Goal: Task Accomplishment & Management: Complete application form

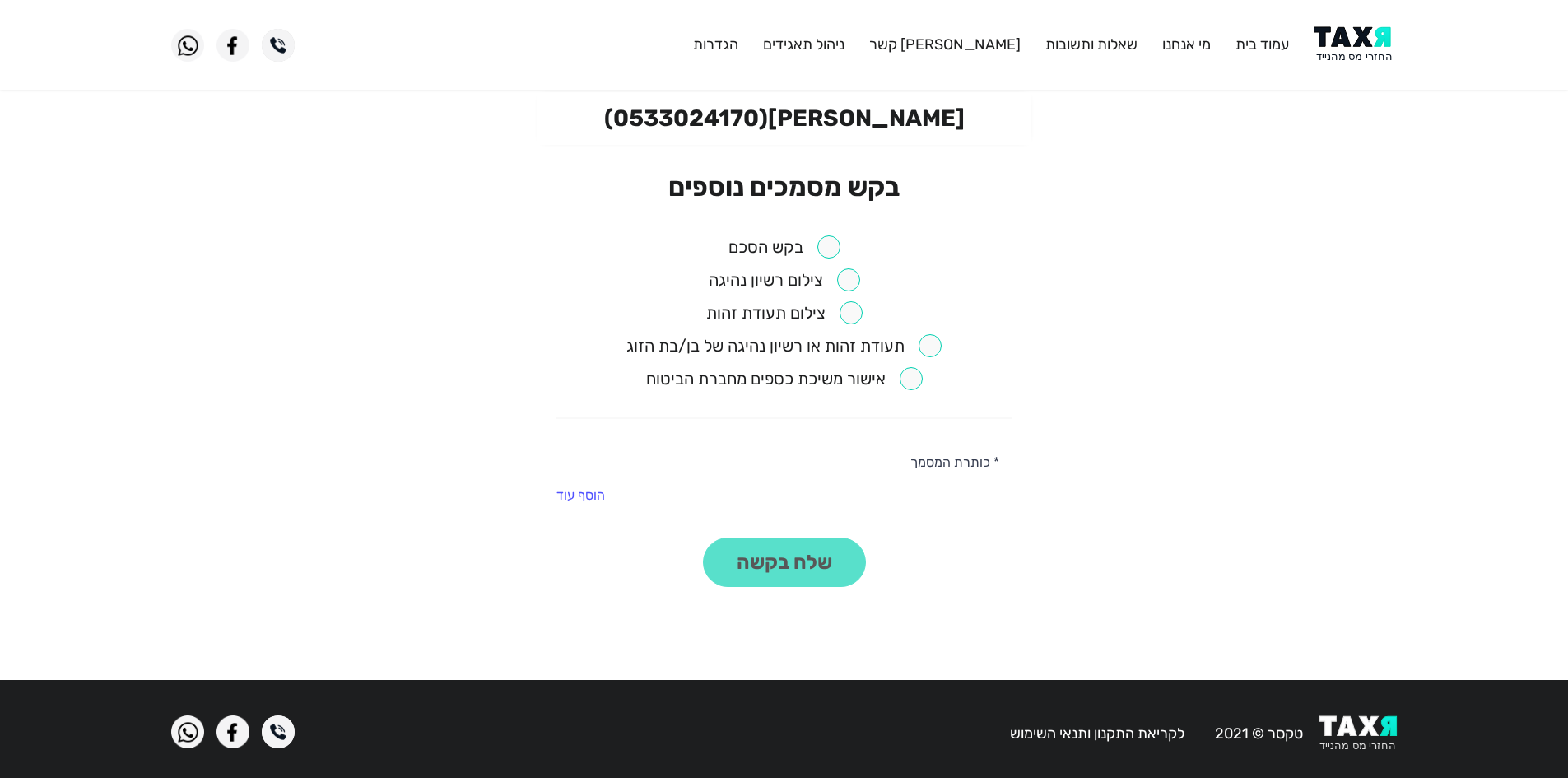
click at [836, 246] on input "checkbox" at bounding box center [784, 247] width 112 height 23
click at [808, 541] on button "שלח בקשה" at bounding box center [785, 562] width 163 height 49
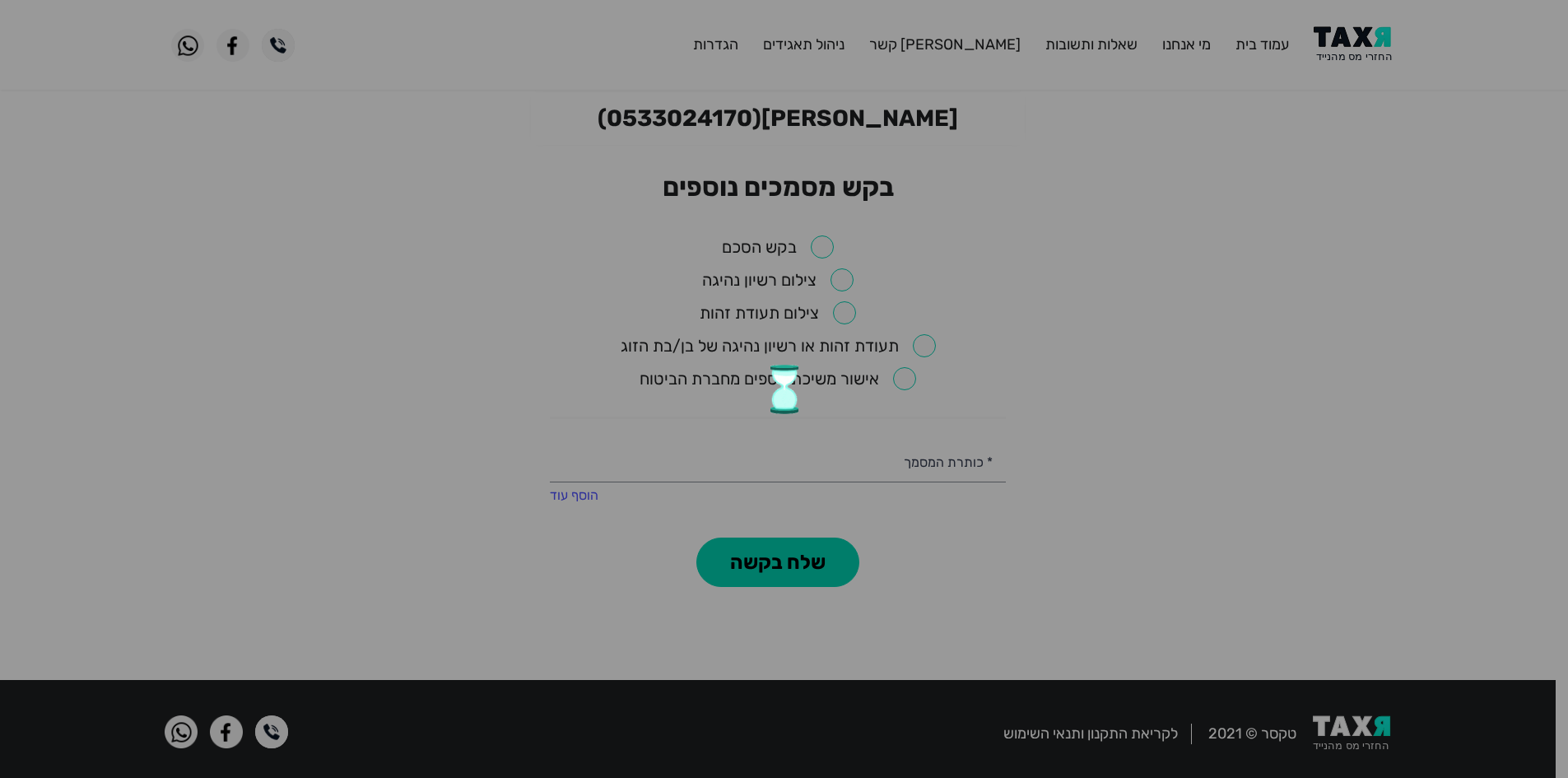
checkbox input "false"
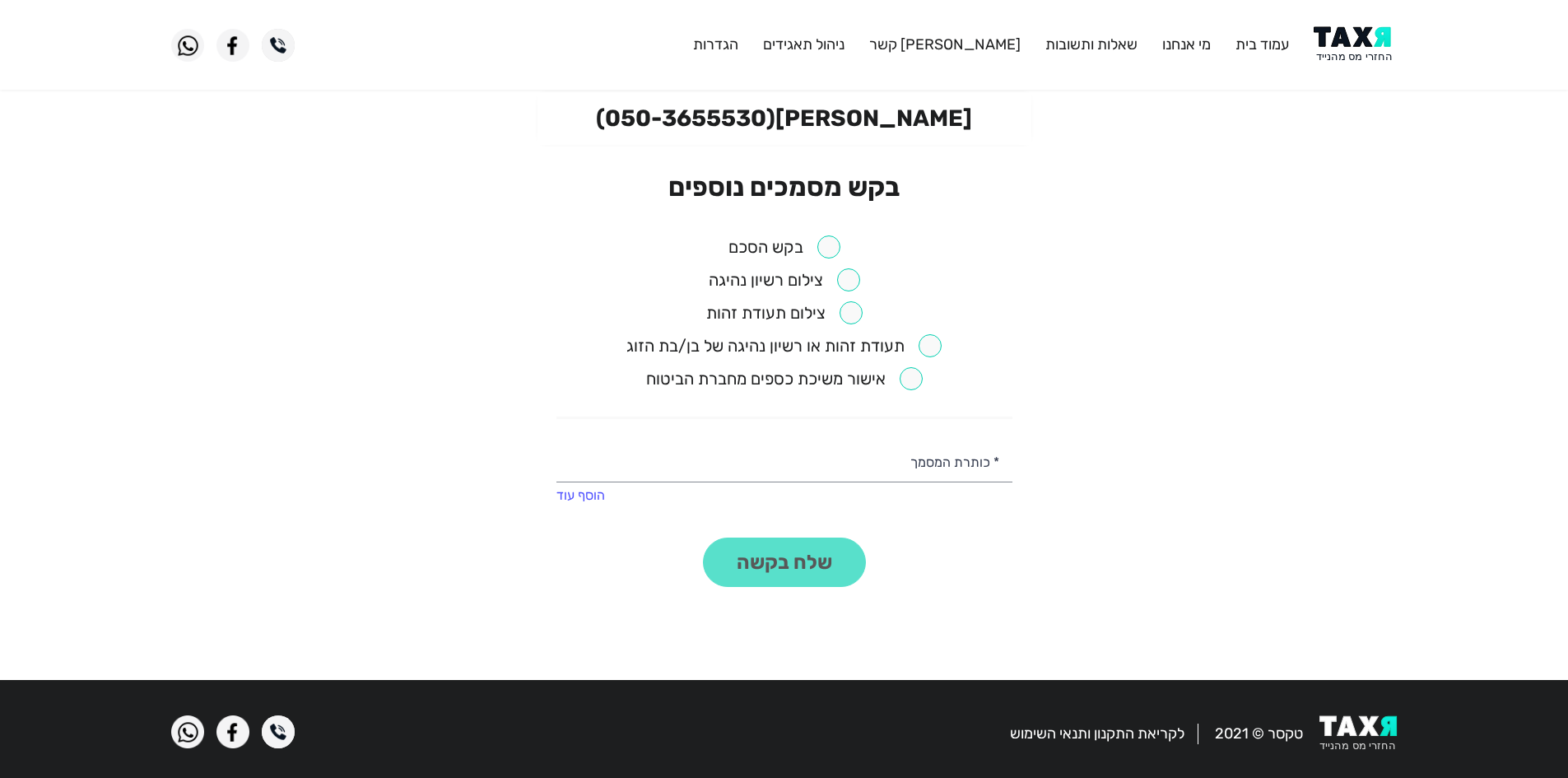
click at [836, 235] on div "בקש מסמכים נוספים בקש הסכם צילום רשיון נהיגה צילום תעודת זהות תעודת זהות או רשי…" at bounding box center [785, 379] width 456 height 416
click at [827, 240] on input "checkbox" at bounding box center [784, 247] width 112 height 23
click at [808, 552] on button "שלח בקשה" at bounding box center [785, 562] width 163 height 49
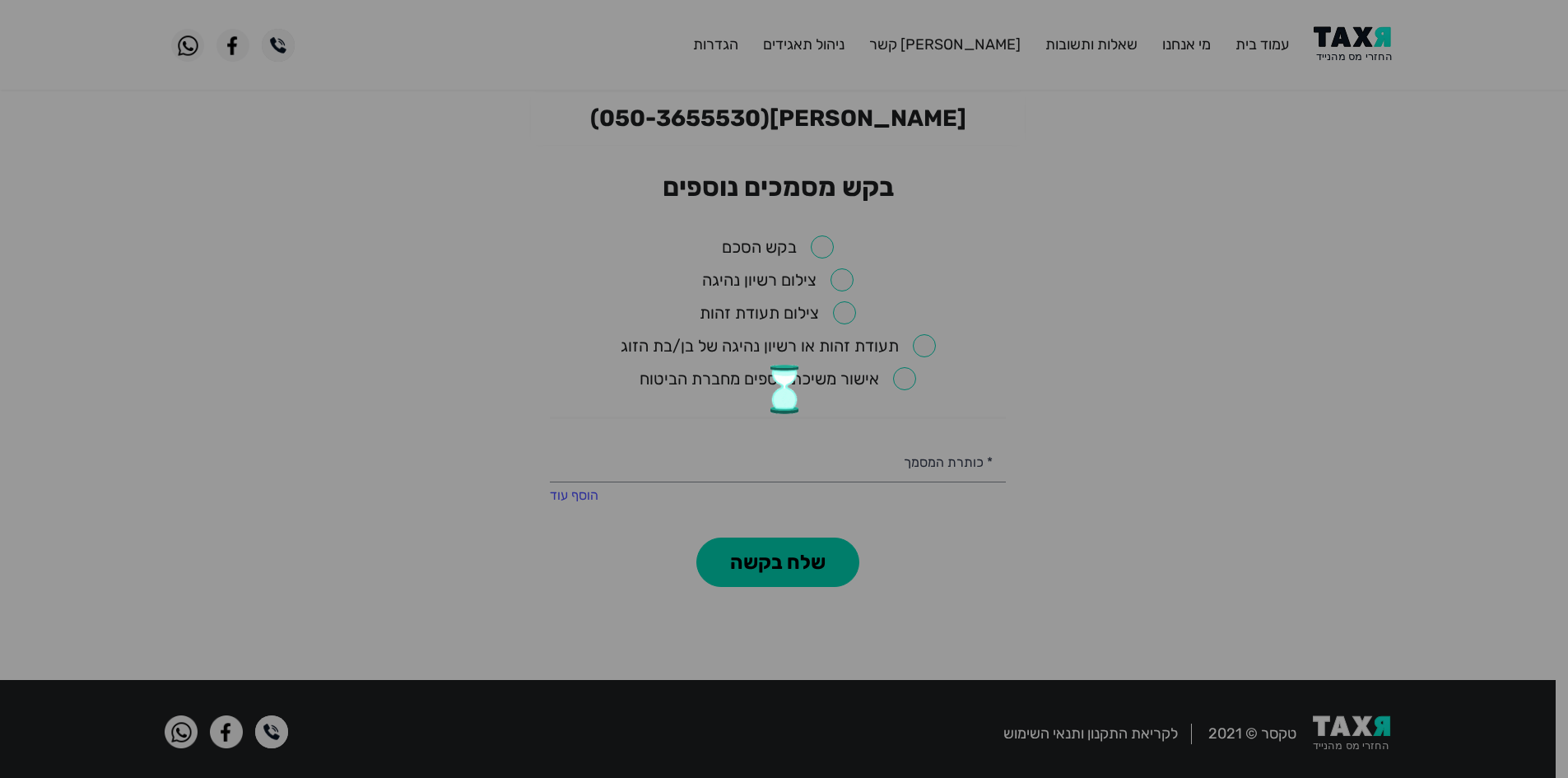
checkbox input "false"
